Goal: Find specific page/section: Find specific page/section

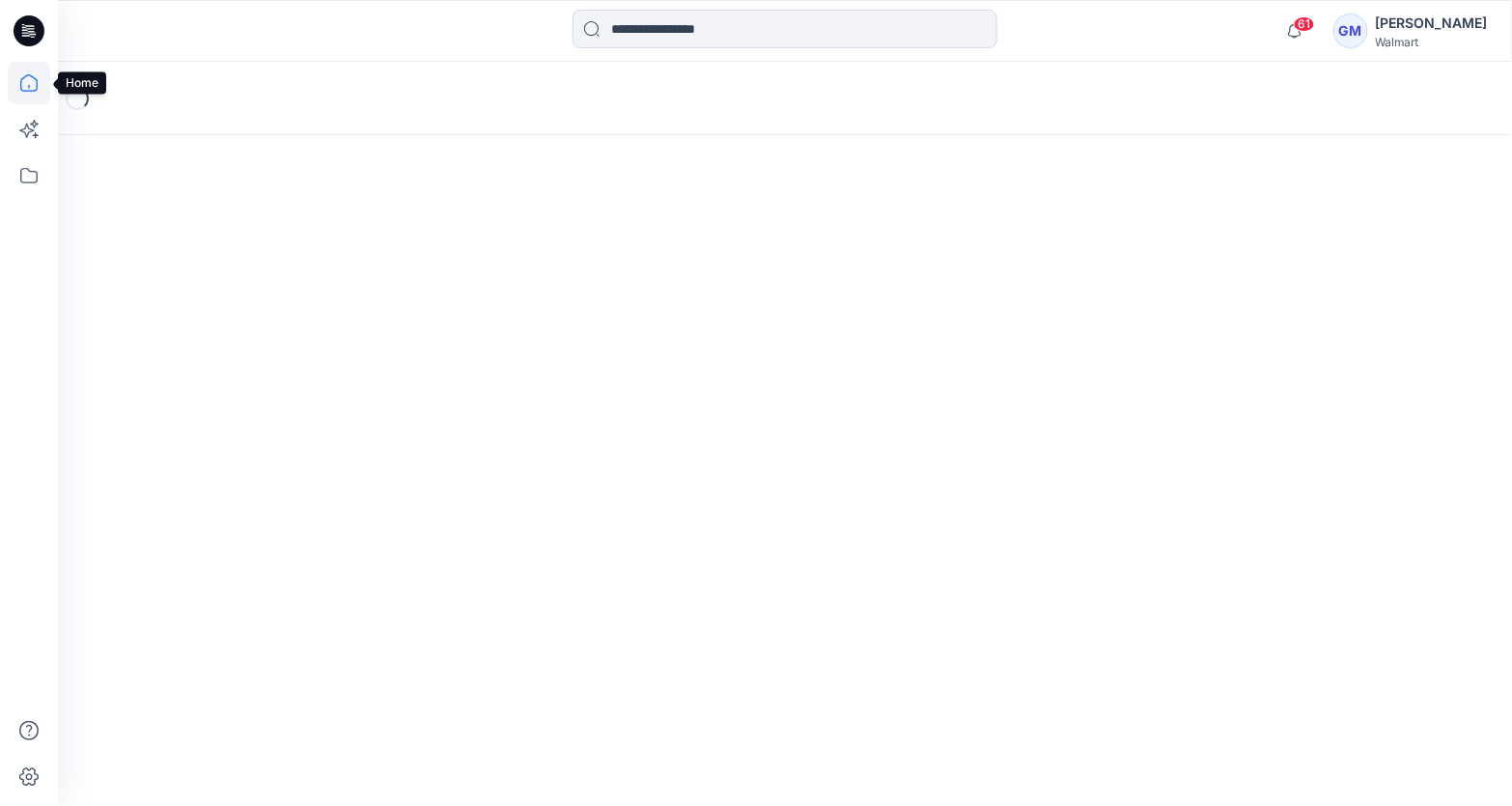
click at [41, 90] on icon at bounding box center [29, 83] width 42 height 42
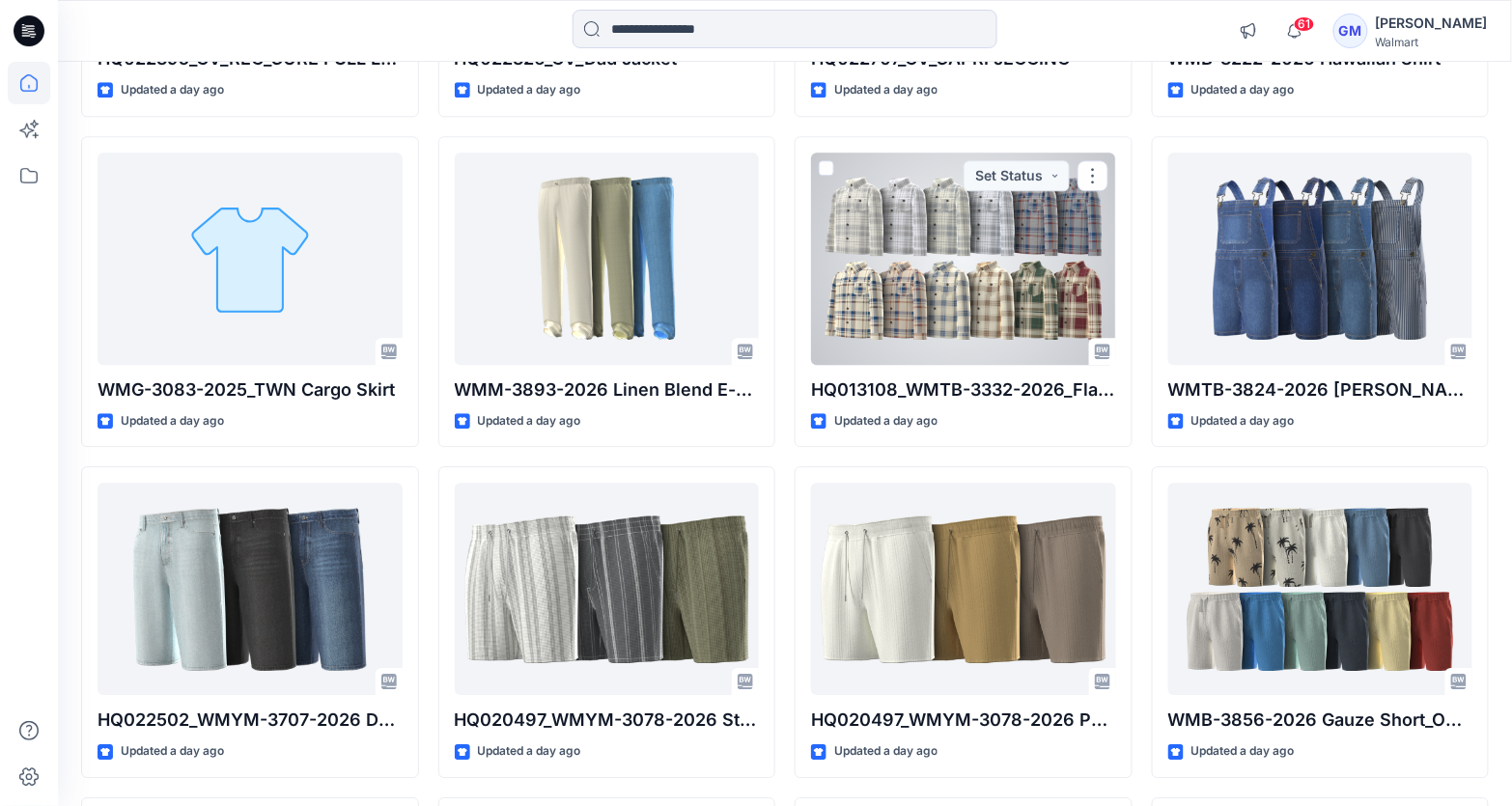
scroll to position [1465, 0]
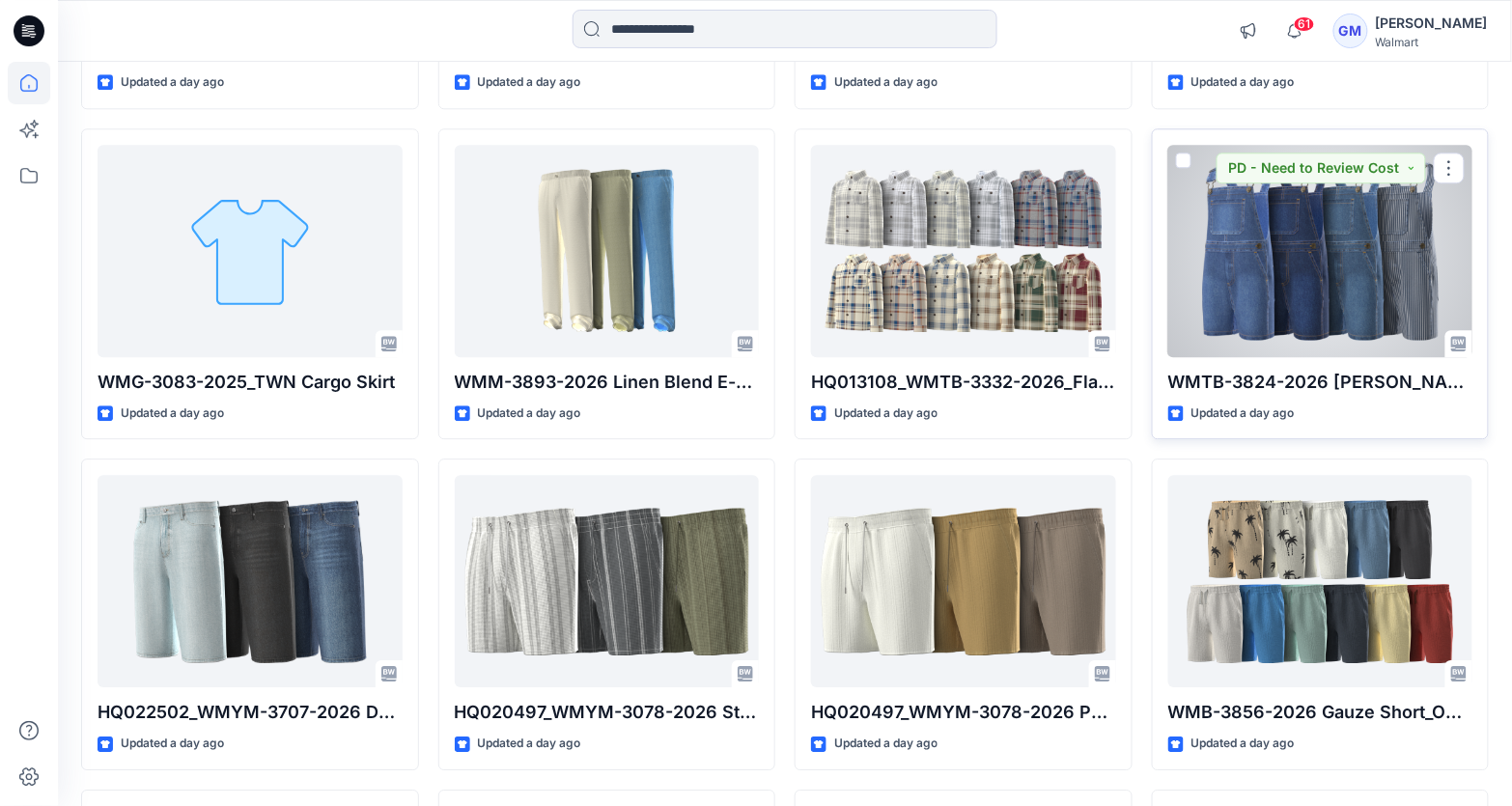
click at [1238, 248] on div at bounding box center [1320, 251] width 305 height 212
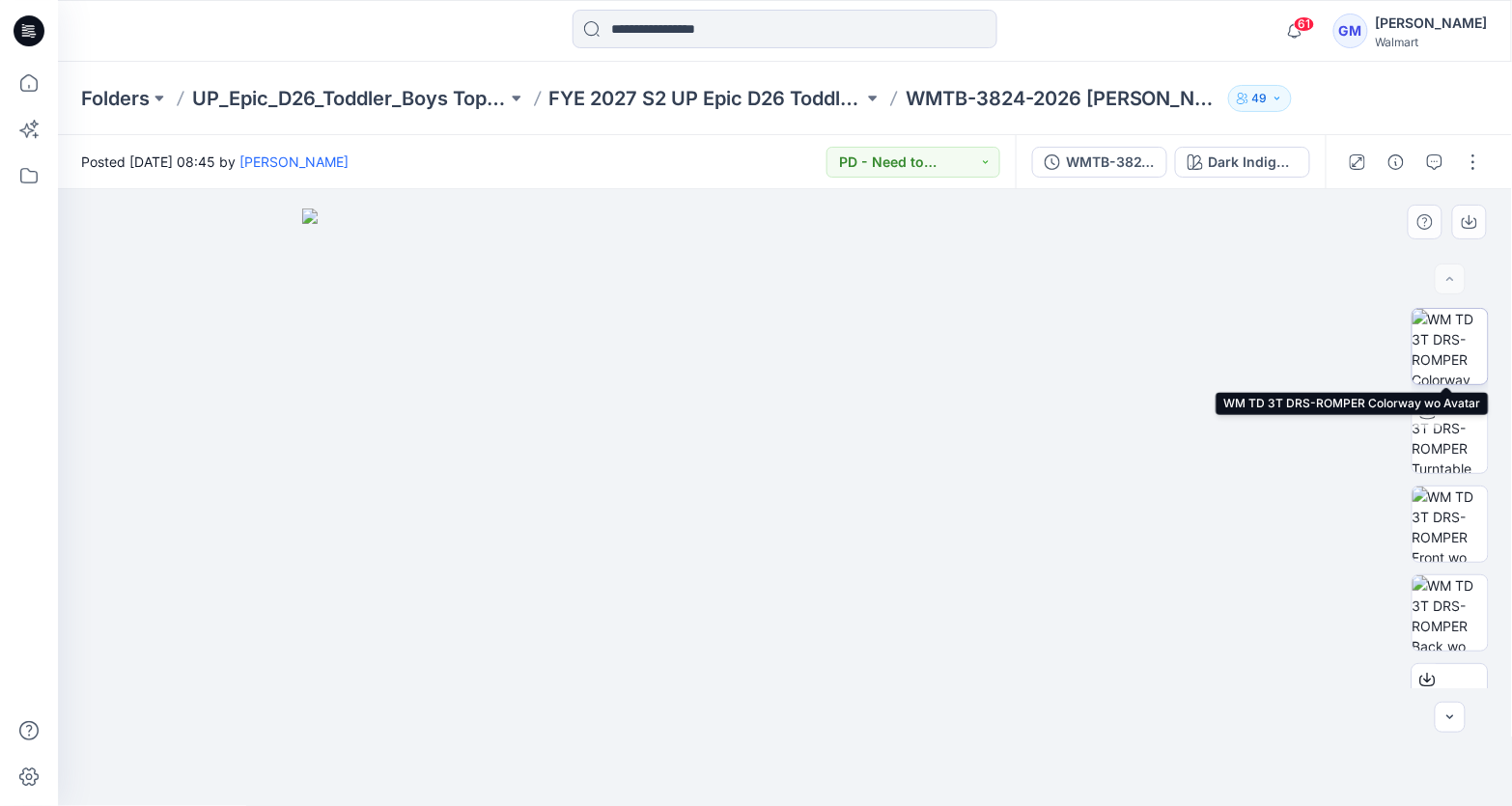
click at [1432, 353] on img at bounding box center [1450, 347] width 75 height 75
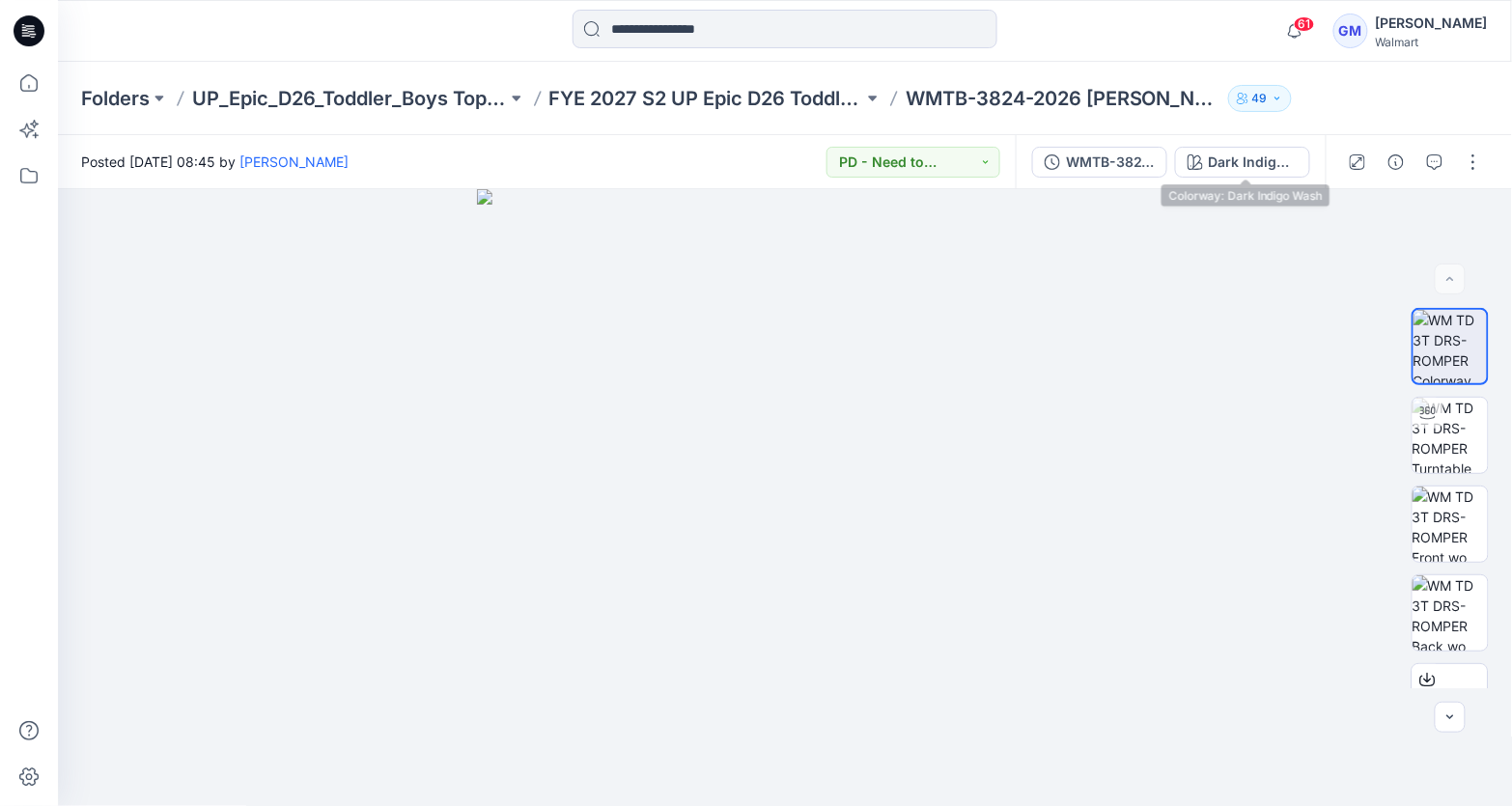
click at [1233, 143] on div "WMTB-3824-2026_Rev1_Shortall_Full Colorway Dark Indigo Wash" at bounding box center [1171, 162] width 310 height 54
click at [1231, 161] on div "Dark Indigo Wash" at bounding box center [1253, 161] width 89 height 21
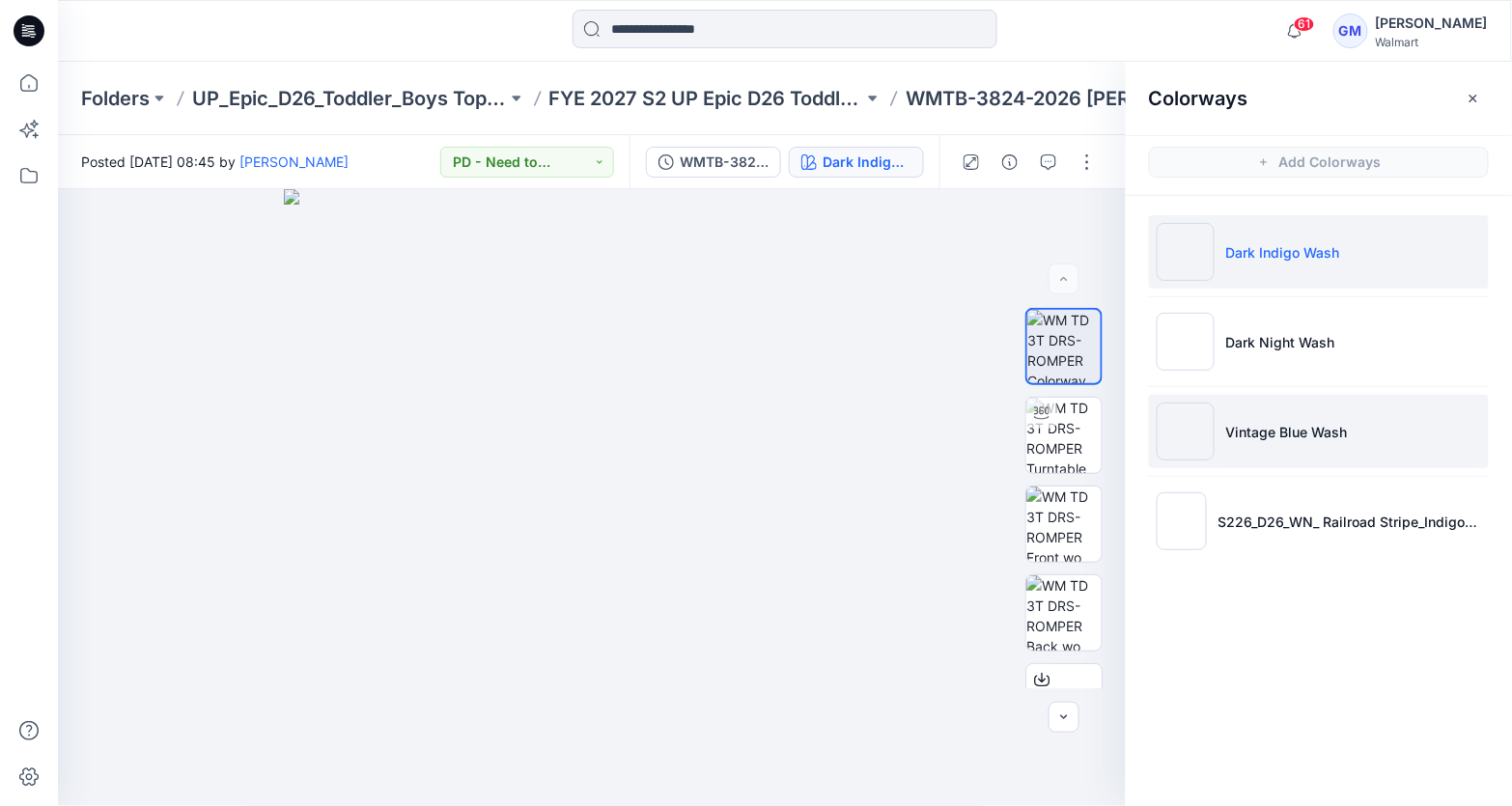
click at [1260, 430] on p "Vintage Blue Wash" at bounding box center [1286, 432] width 122 height 21
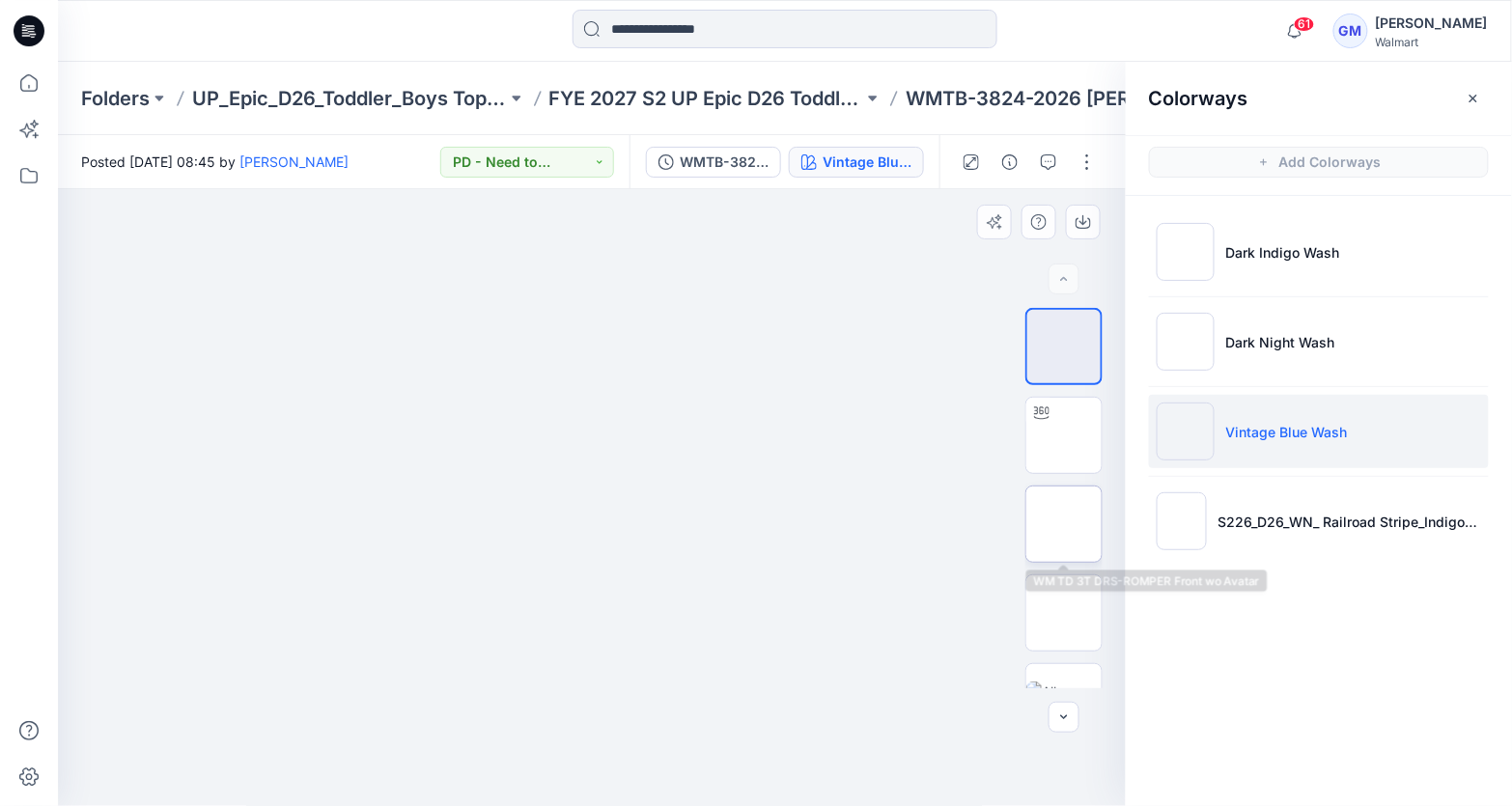
click at [1063, 524] on img at bounding box center [1063, 524] width 0 height 0
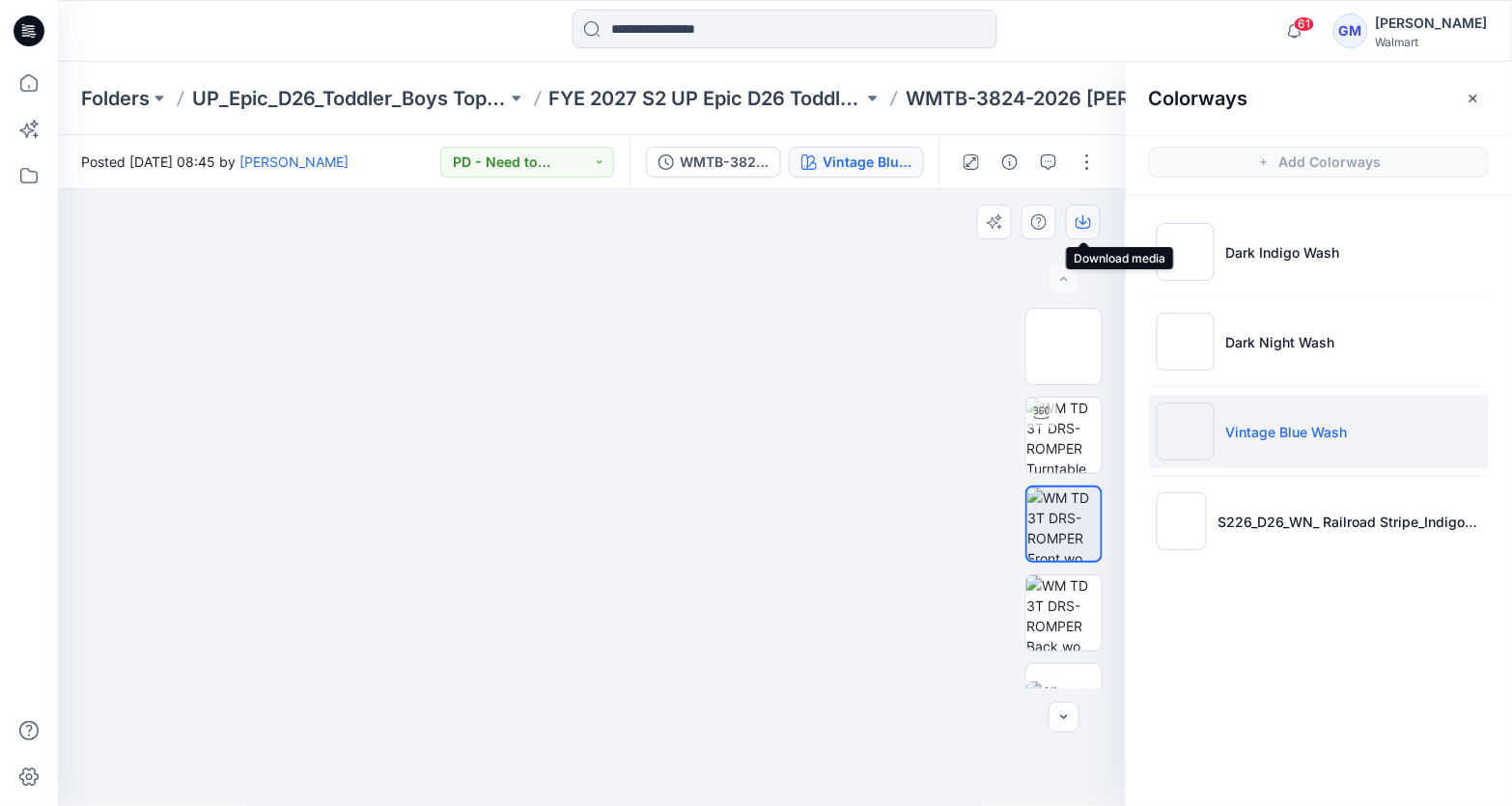
click at [1080, 229] on button "button" at bounding box center [1082, 221] width 35 height 35
click at [38, 170] on icon at bounding box center [29, 175] width 42 height 42
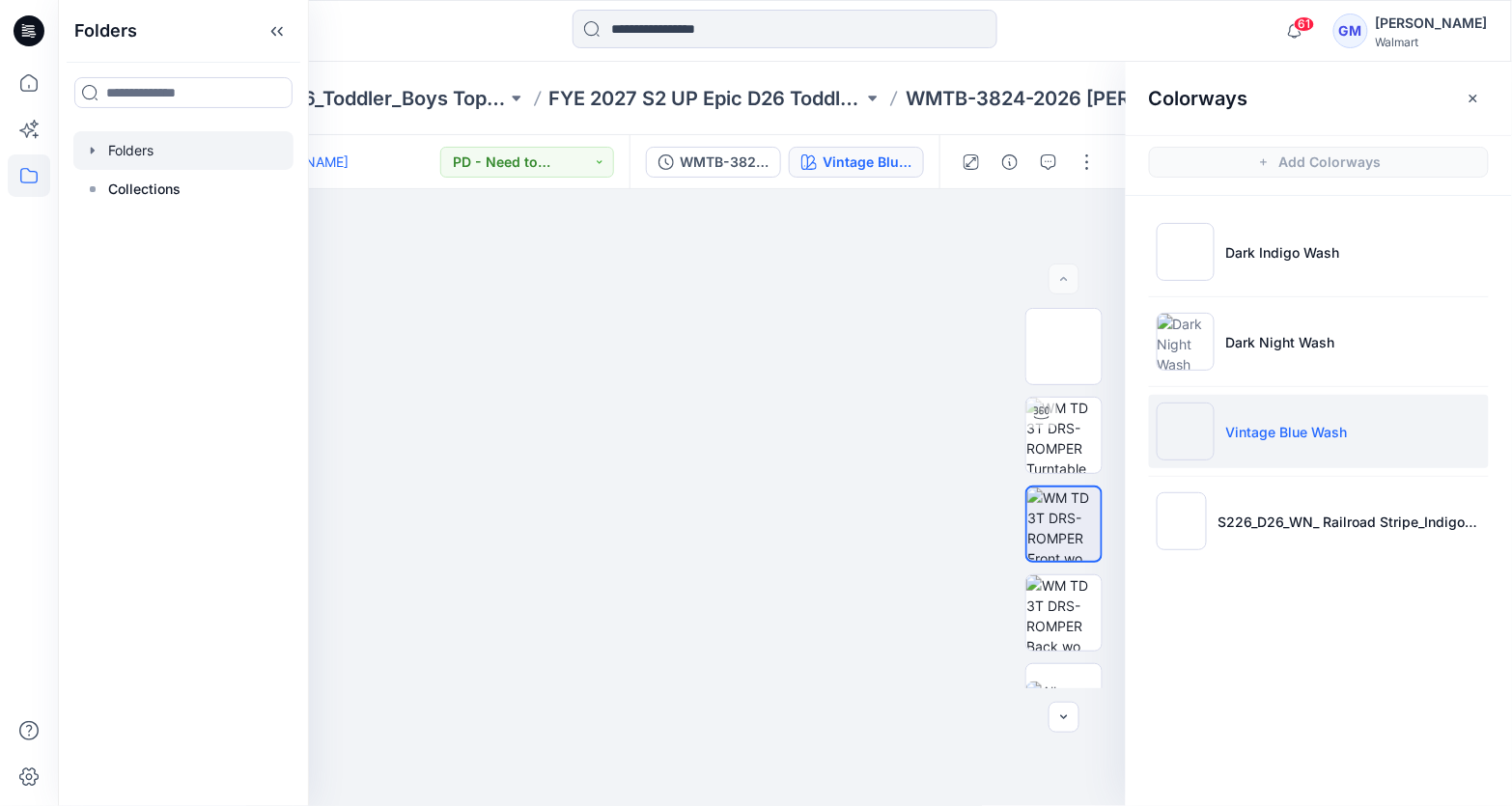
click at [159, 147] on div at bounding box center [183, 150] width 220 height 39
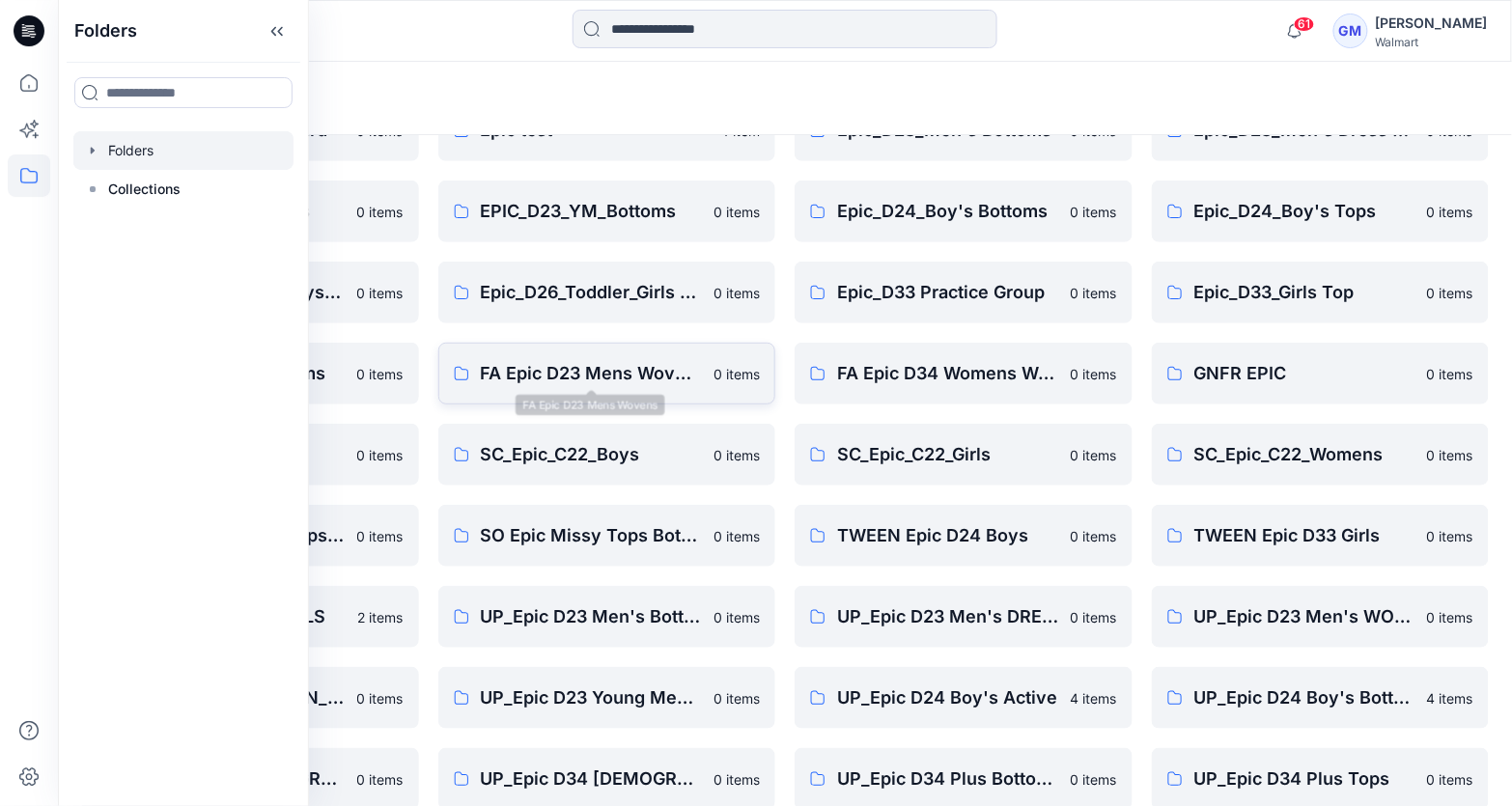
scroll to position [463, 0]
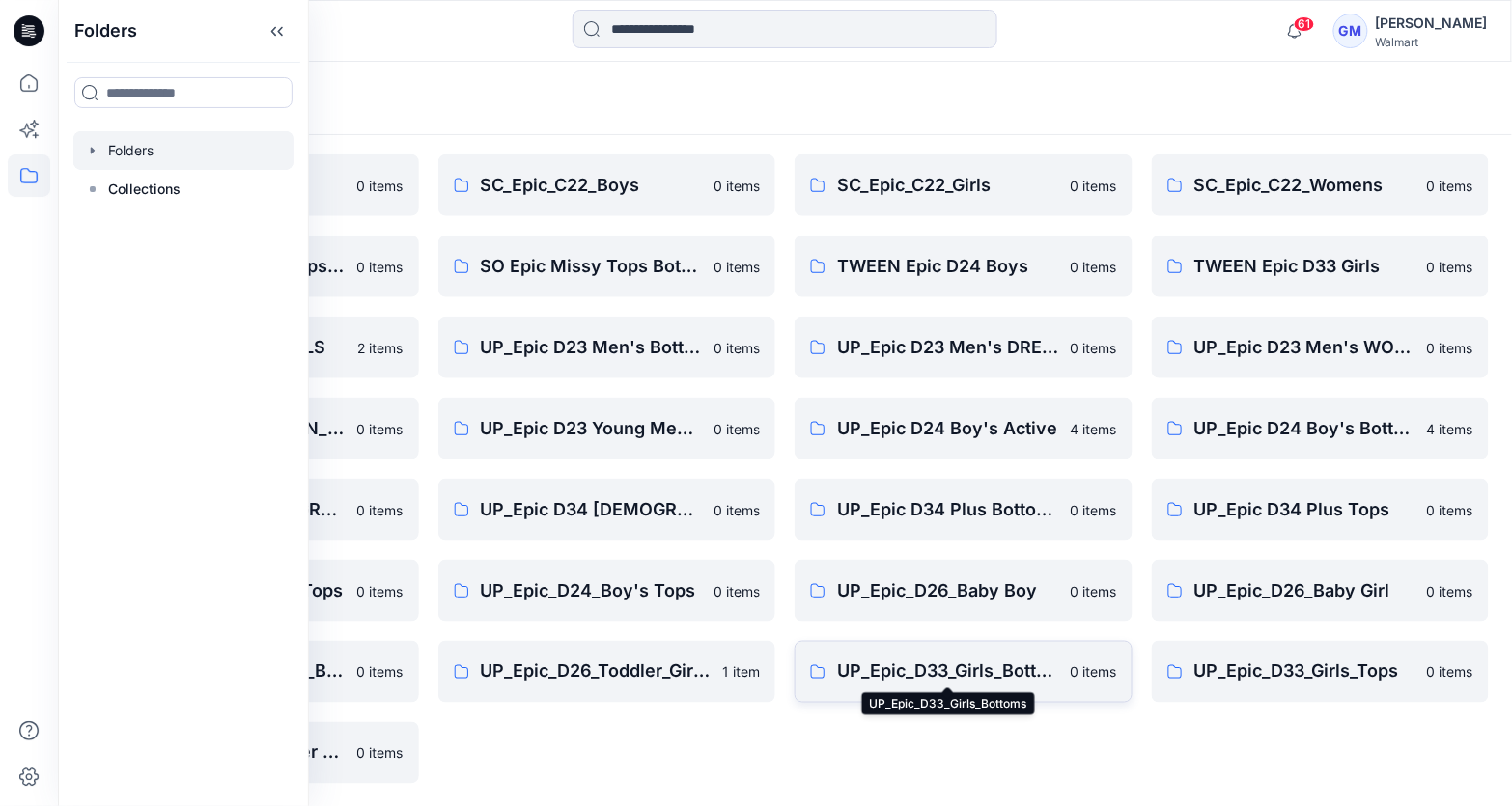
click at [891, 660] on p "UP_Epic_D33_Girls_Bottoms" at bounding box center [948, 671] width 222 height 27
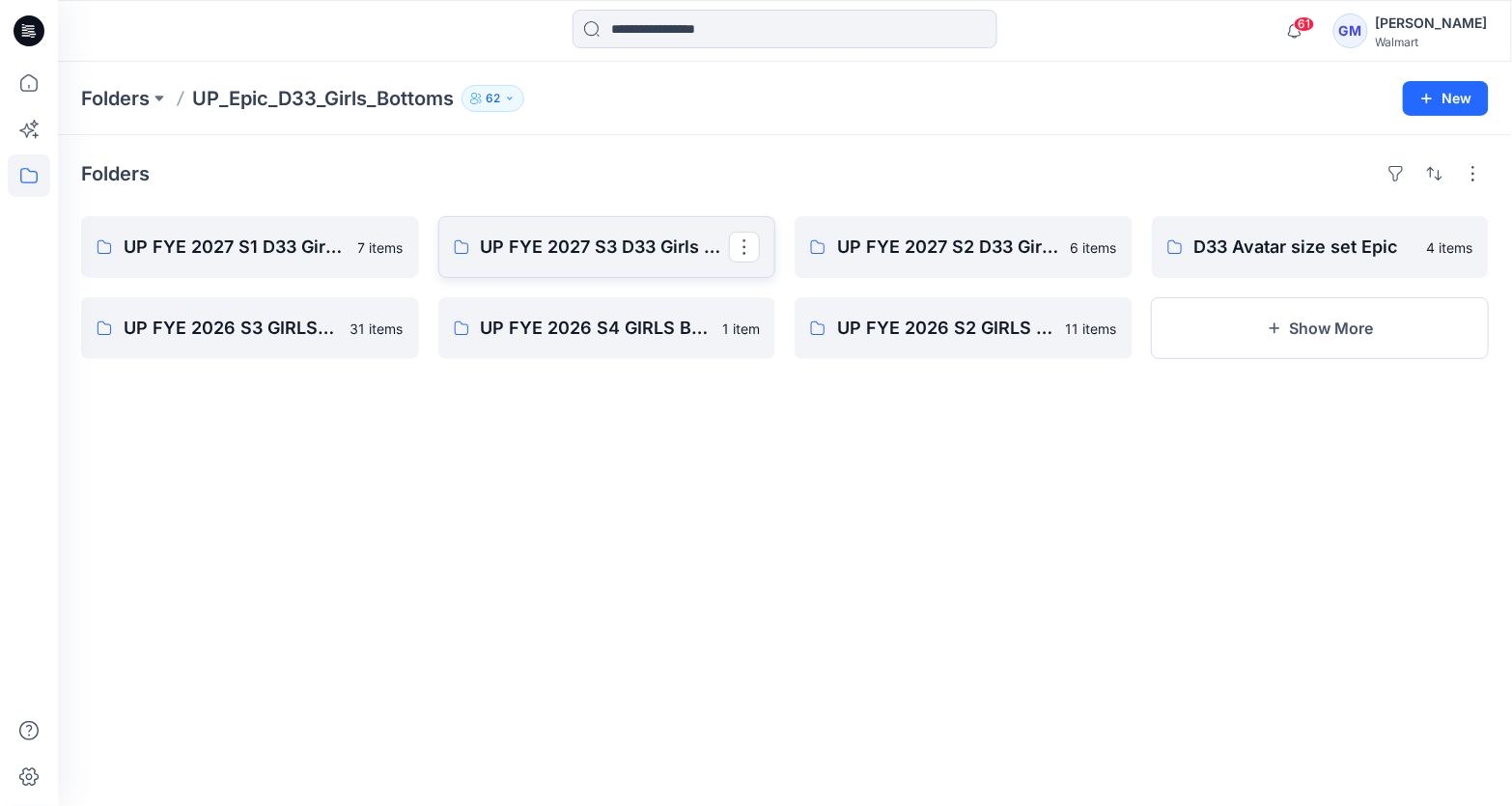
click at [575, 219] on link "UP FYE 2027 S3 D33 Girls bottoms Epic" at bounding box center [607, 247] width 338 height 62
click at [939, 234] on p "UP FYE 2027 S2 D33 Girls bottoms Epic" at bounding box center [962, 246] width 249 height 27
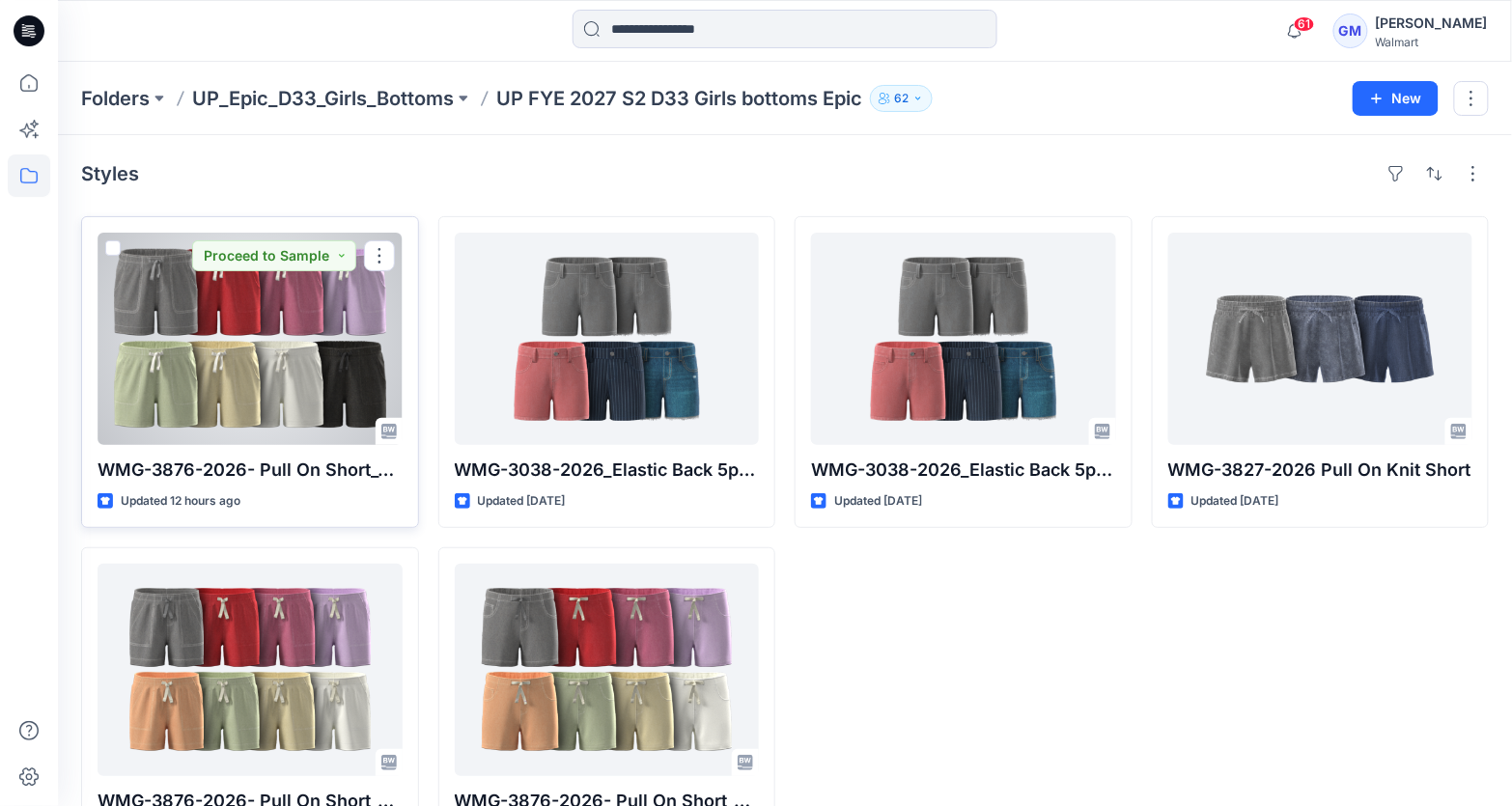
click at [276, 307] on div at bounding box center [250, 338] width 305 height 212
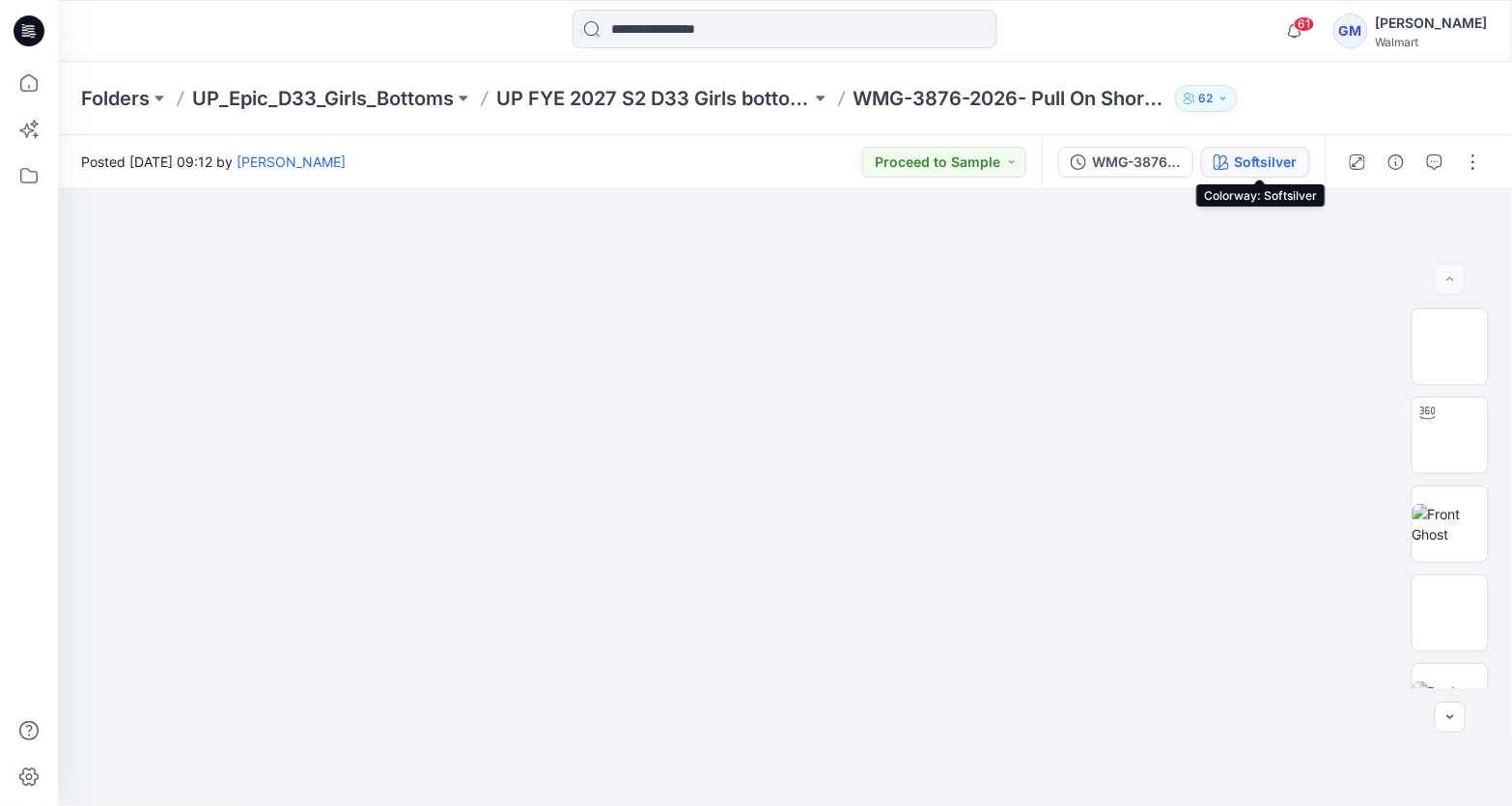
click at [1236, 146] on button "Softsilver" at bounding box center [1255, 161] width 109 height 31
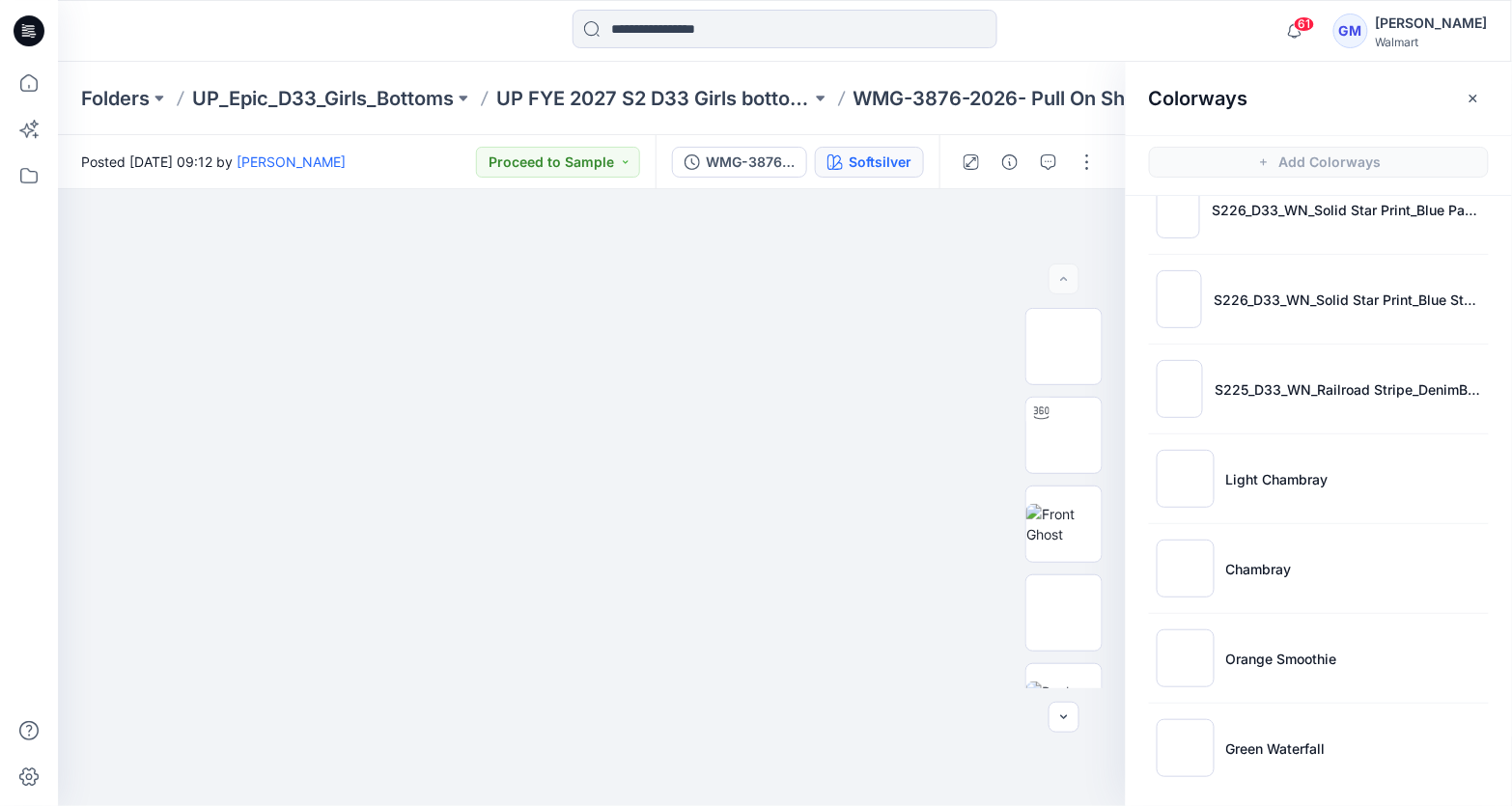
scroll to position [5, 0]
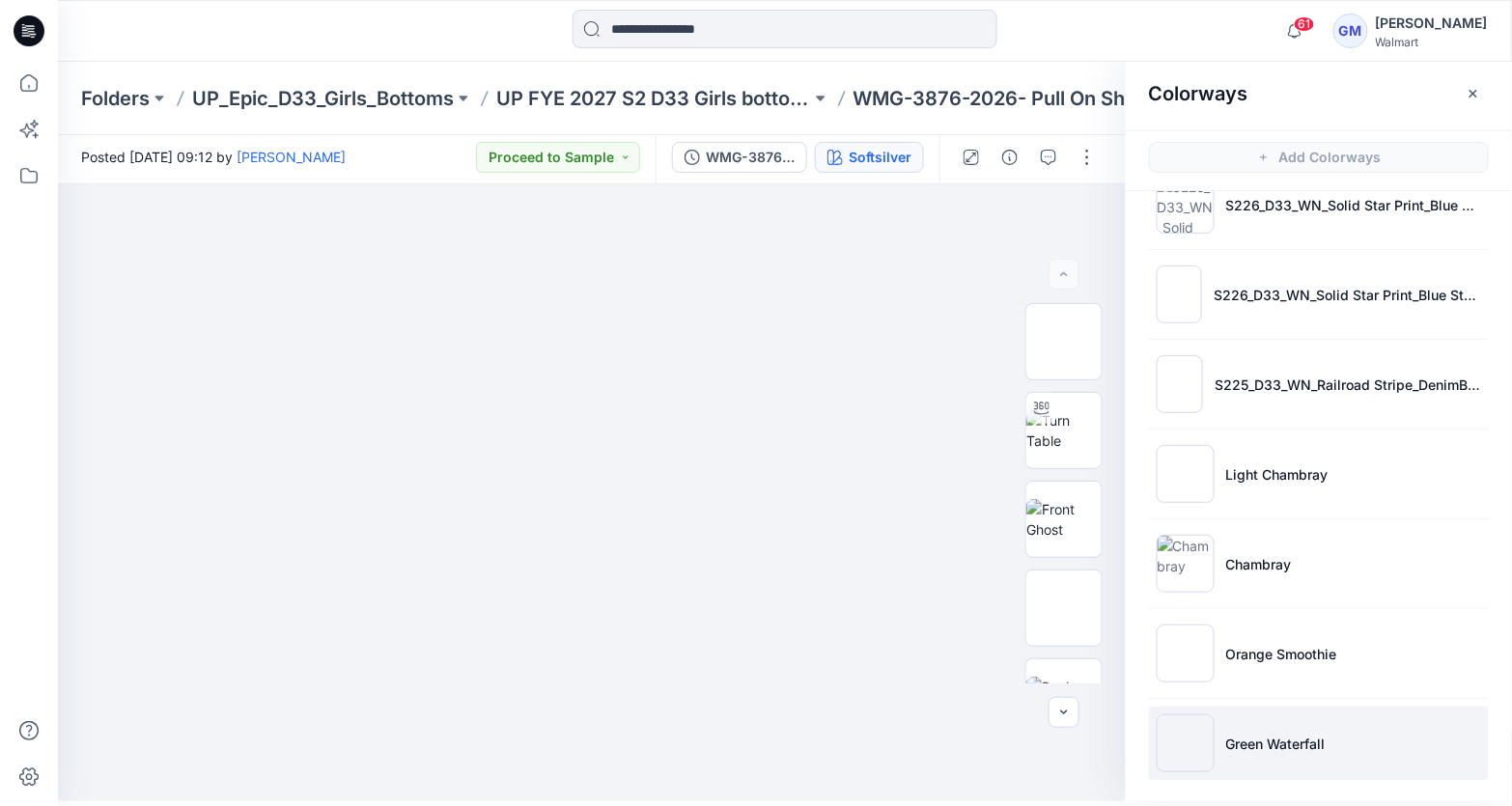
click at [1178, 743] on img at bounding box center [1185, 743] width 58 height 58
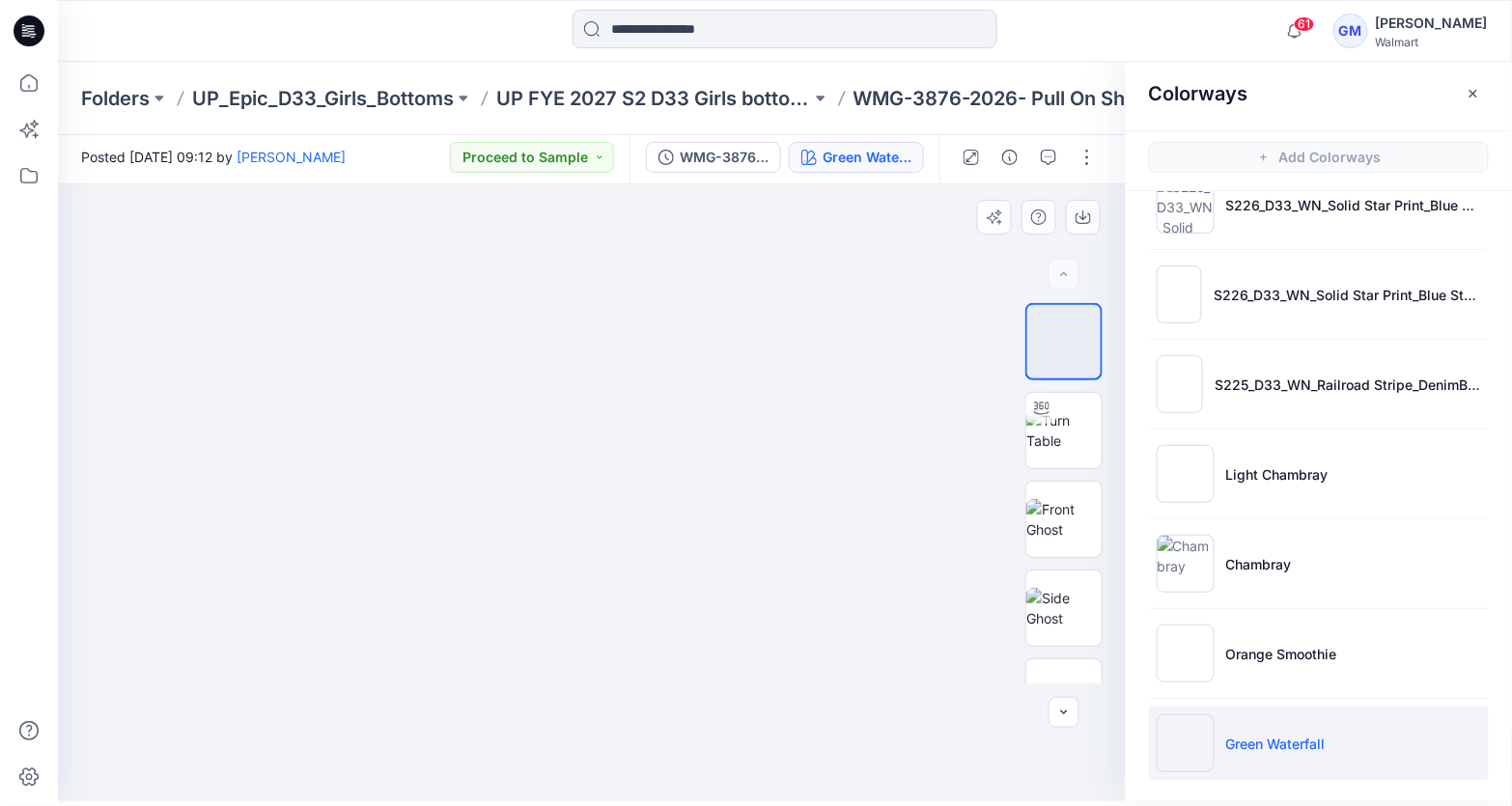
click at [646, 359] on img at bounding box center [592, 359] width 257 height 0
click at [659, 488] on img at bounding box center [592, 580] width 257 height 443
click at [669, 493] on img at bounding box center [592, 580] width 257 height 443
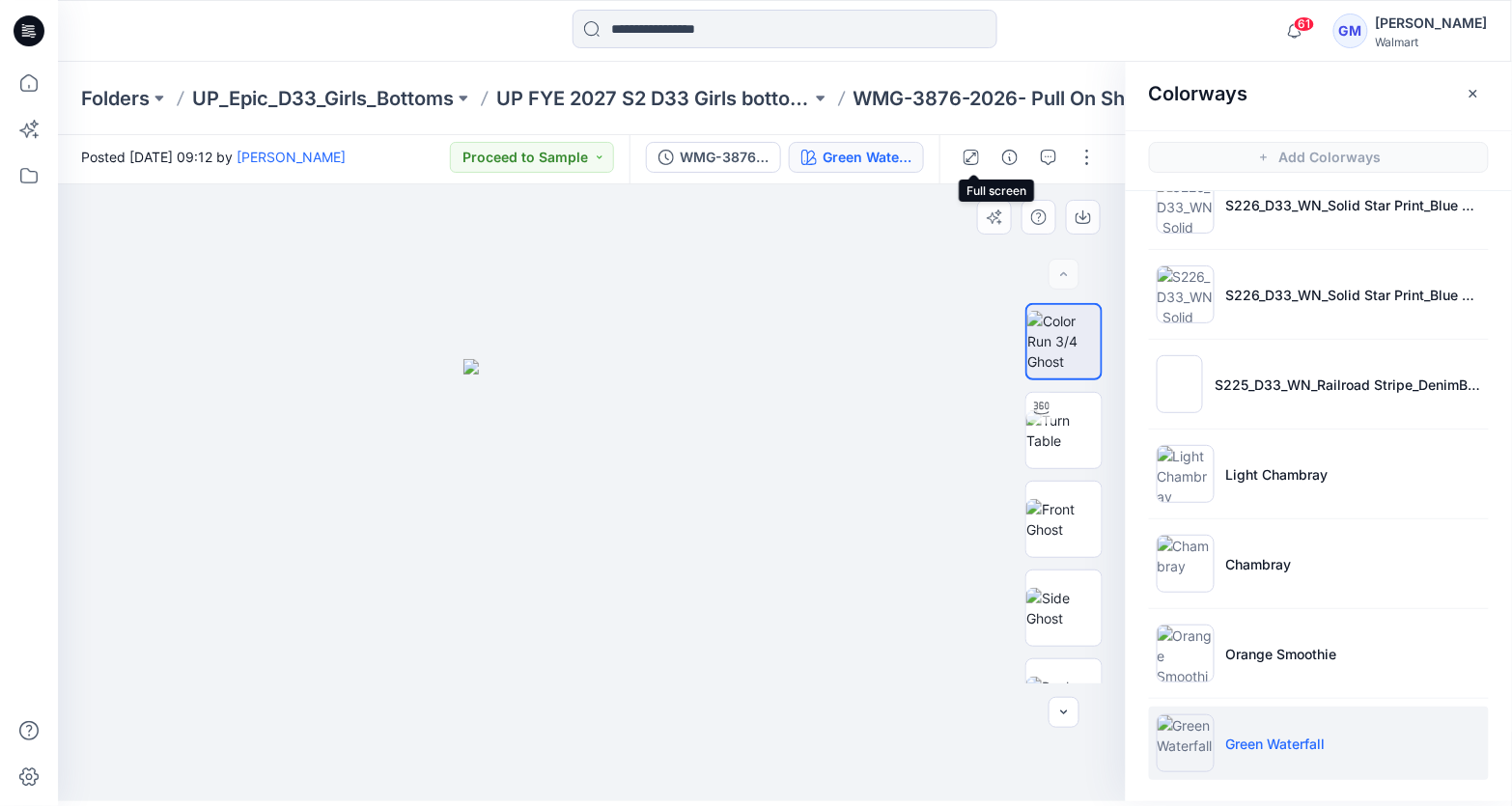
drag, startPoint x: 975, startPoint y: 149, endPoint x: 970, endPoint y: 175, distance: 26.5
click at [975, 149] on icon "button" at bounding box center [971, 157] width 16 height 16
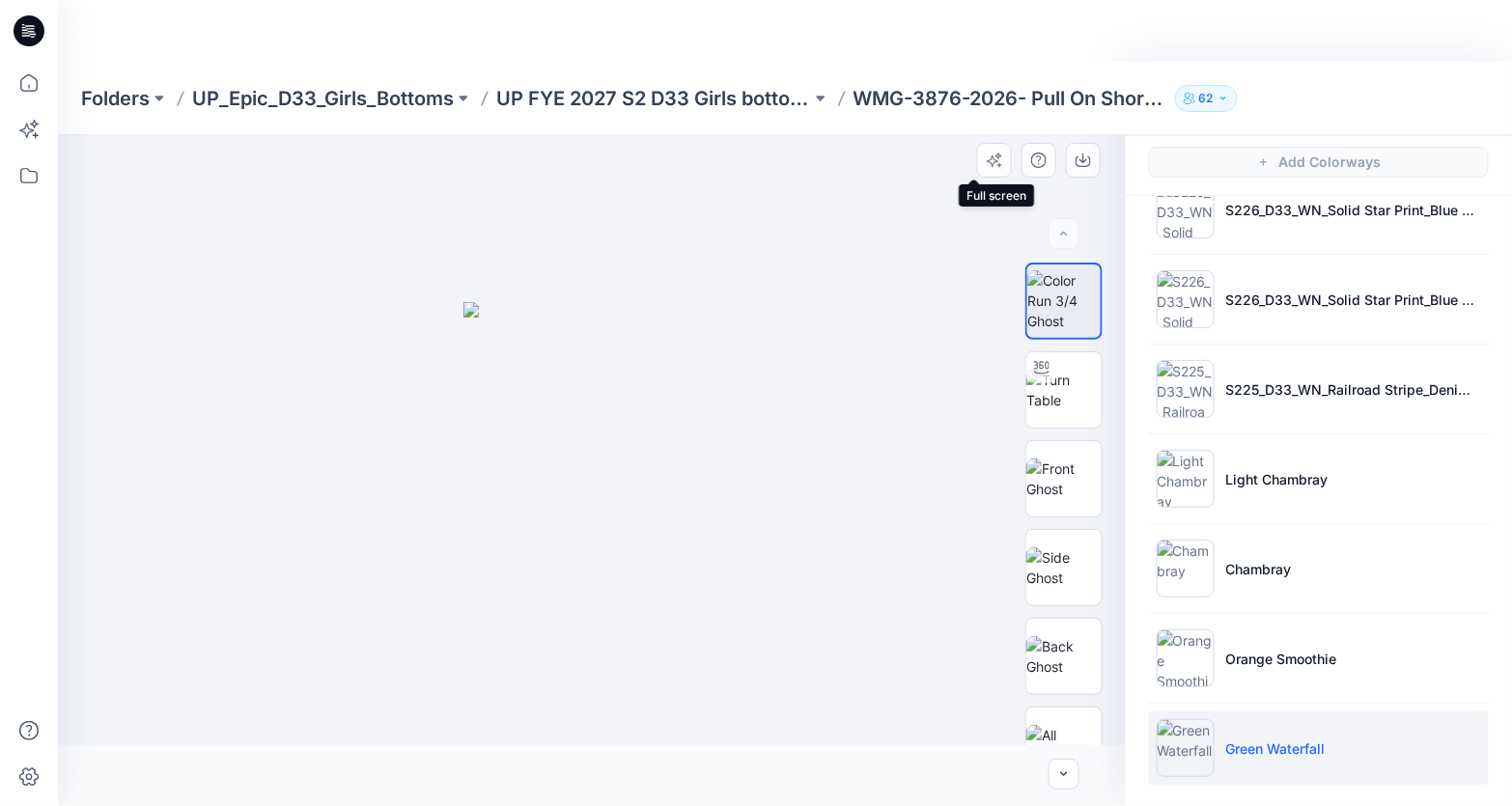
scroll to position [0, 0]
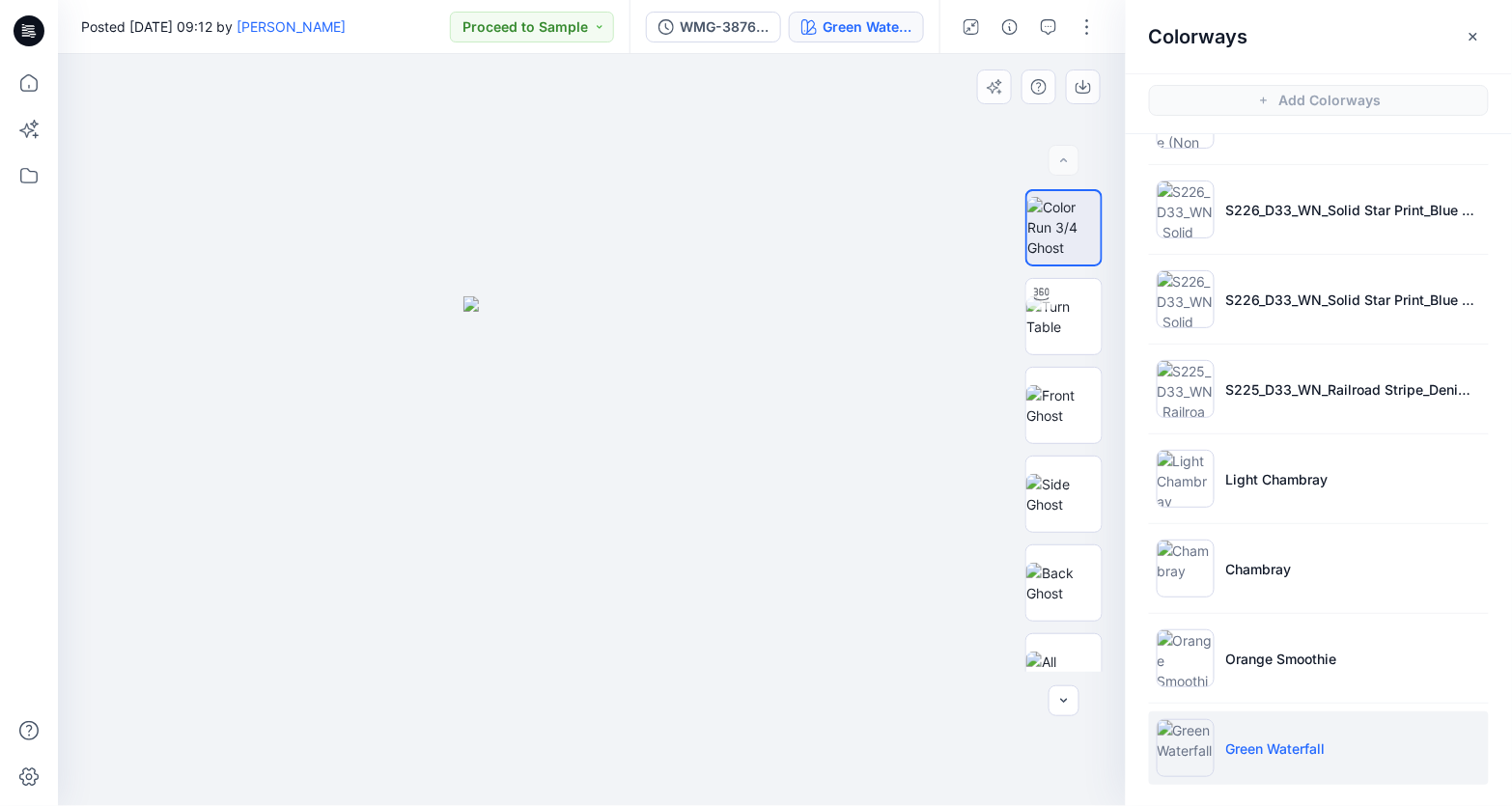
drag, startPoint x: 603, startPoint y: 444, endPoint x: 687, endPoint y: 482, distance: 92.2
click at [687, 482] on img at bounding box center [592, 551] width 257 height 511
drag, startPoint x: 1094, startPoint y: 90, endPoint x: 1098, endPoint y: 103, distance: 13.6
click at [1094, 90] on button "button" at bounding box center [1082, 86] width 35 height 35
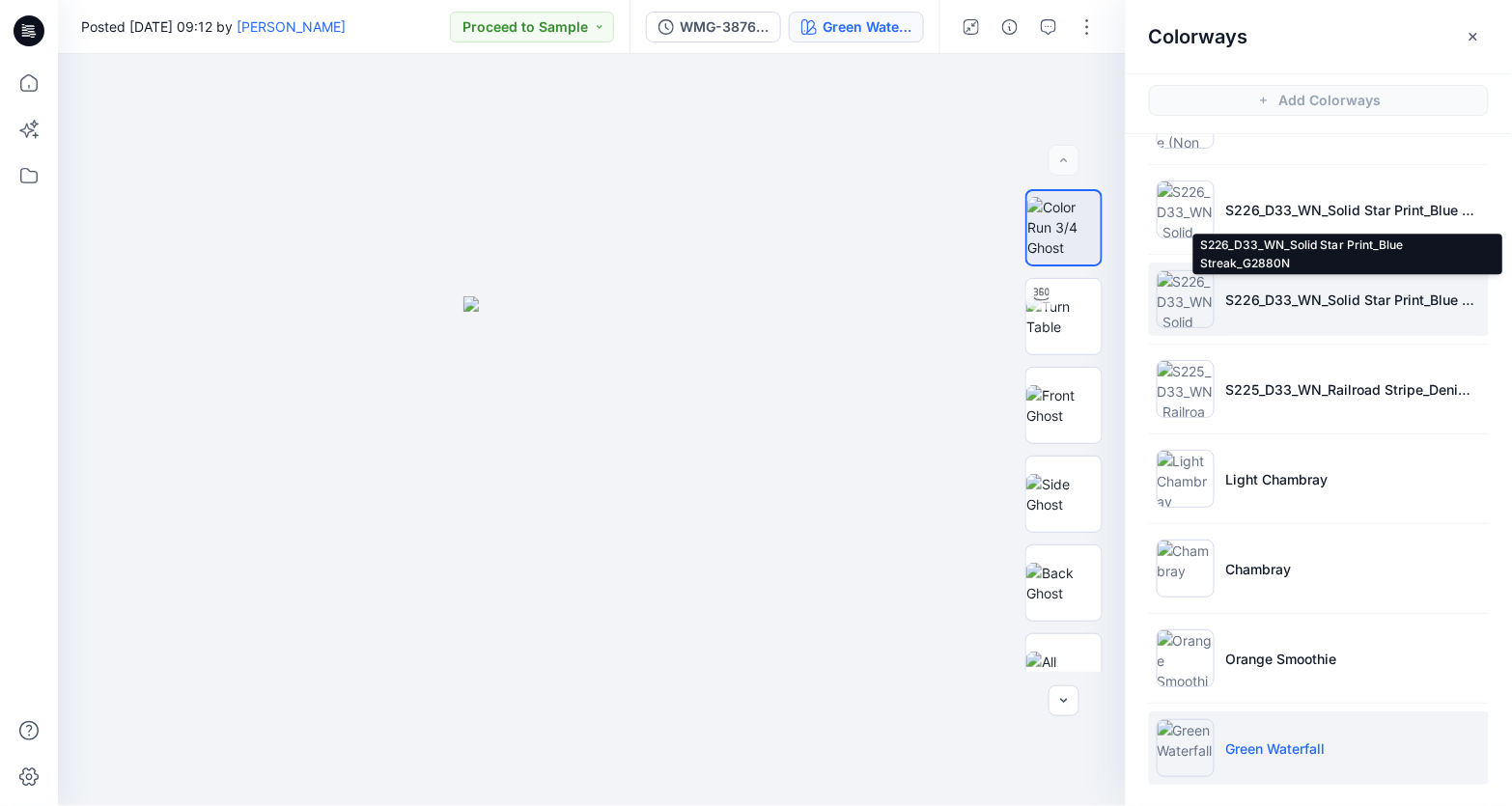
click at [1306, 291] on p "S226_D33_WN_Solid Star Print_Blue Streak_G2880N" at bounding box center [1353, 299] width 255 height 21
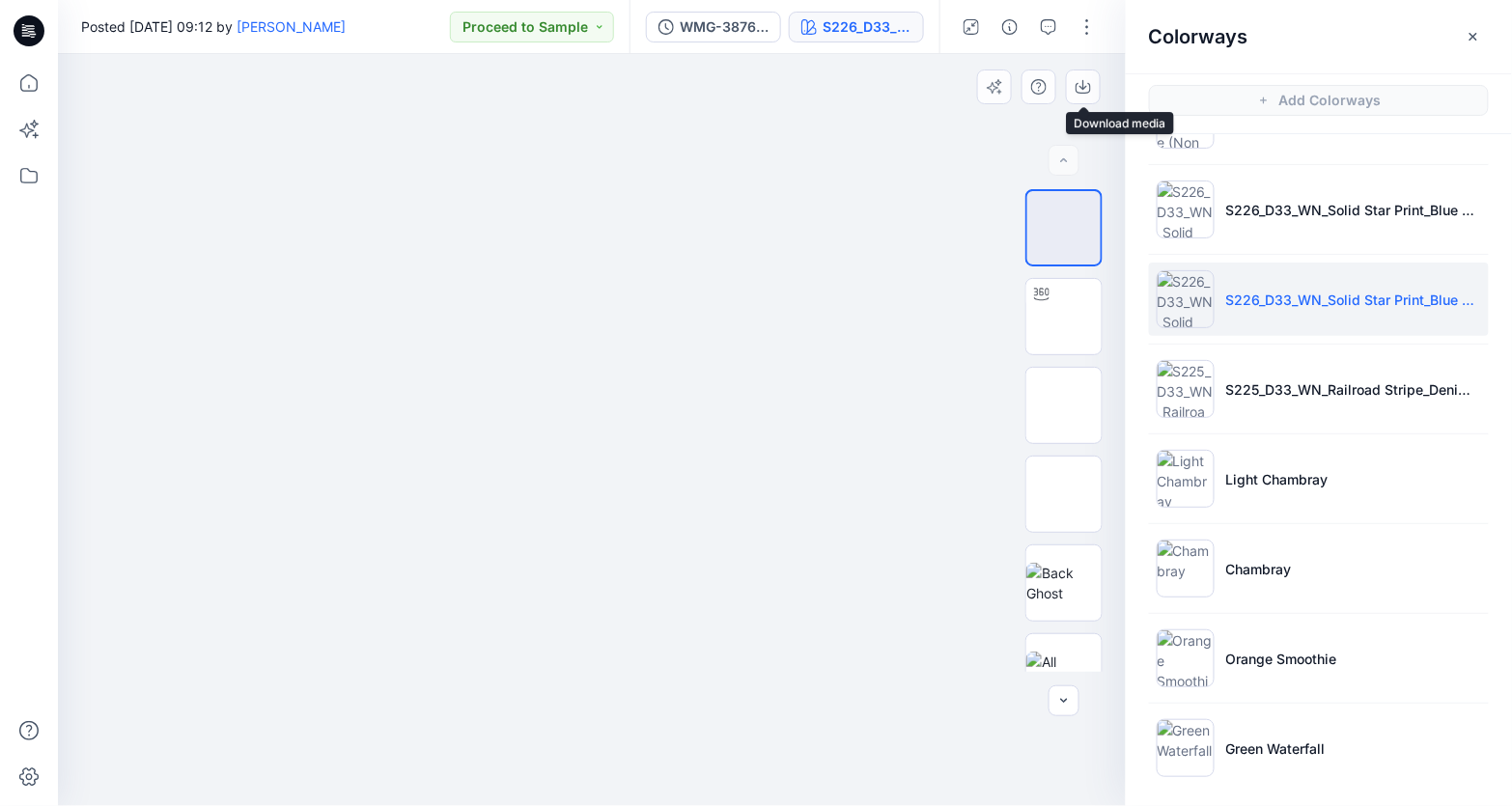
click at [1094, 80] on button "button" at bounding box center [1082, 86] width 35 height 35
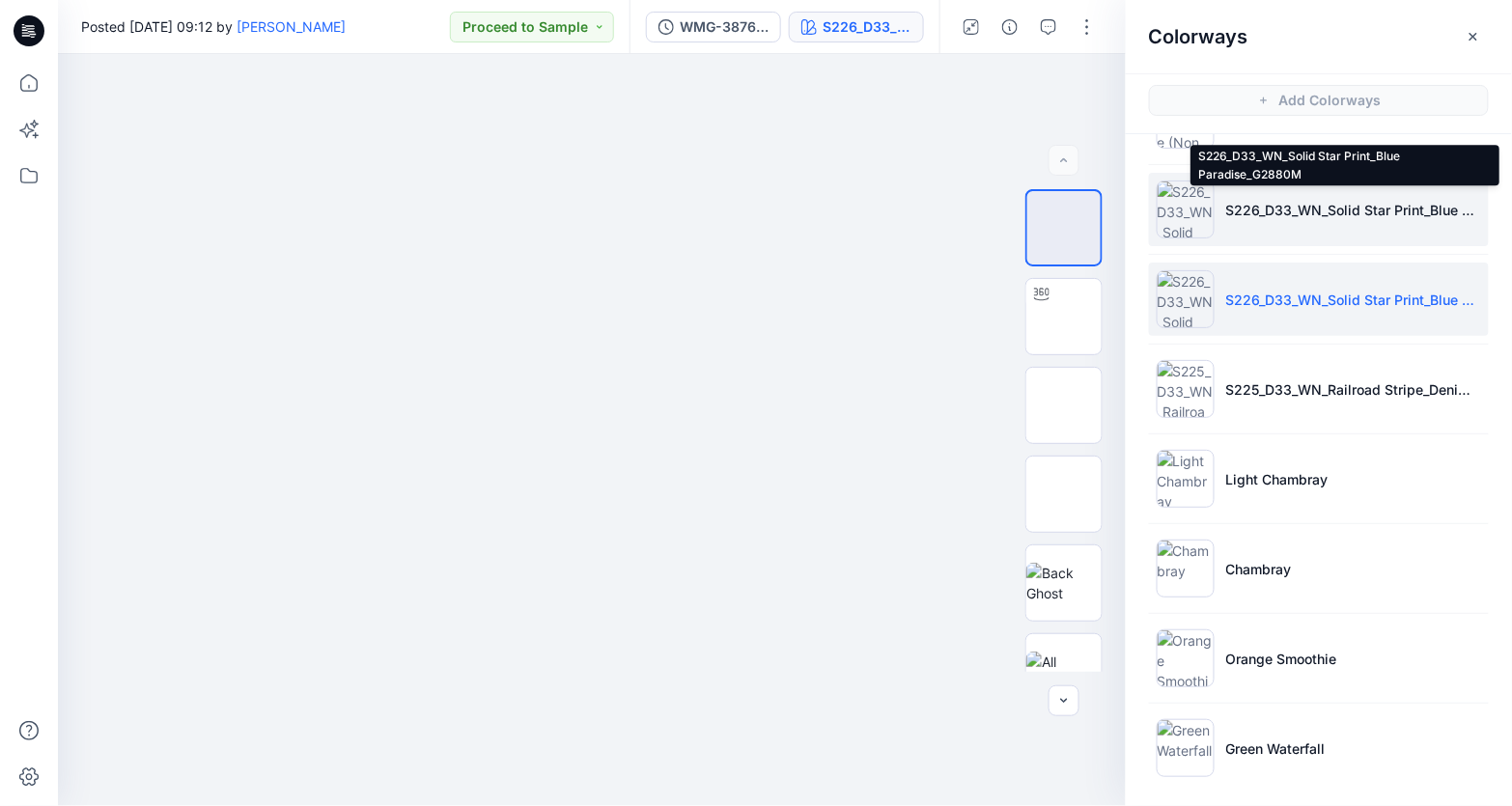
click at [1328, 200] on p "S226_D33_WN_Solid Star Print_Blue Paradise_G2880M" at bounding box center [1353, 209] width 255 height 21
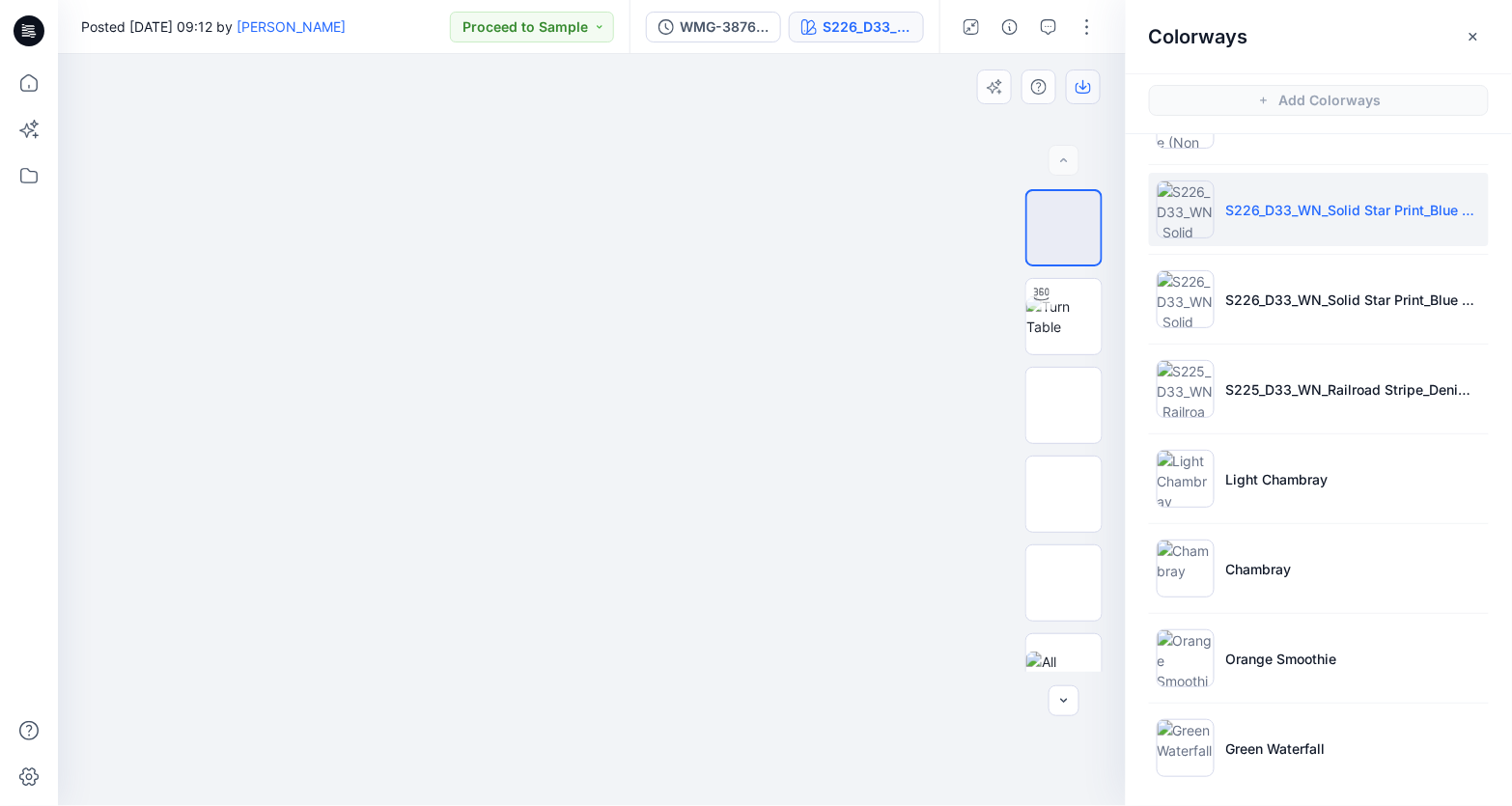
click at [1083, 82] on icon "button" at bounding box center [1083, 85] width 8 height 10
